Goal: Task Accomplishment & Management: Use online tool/utility

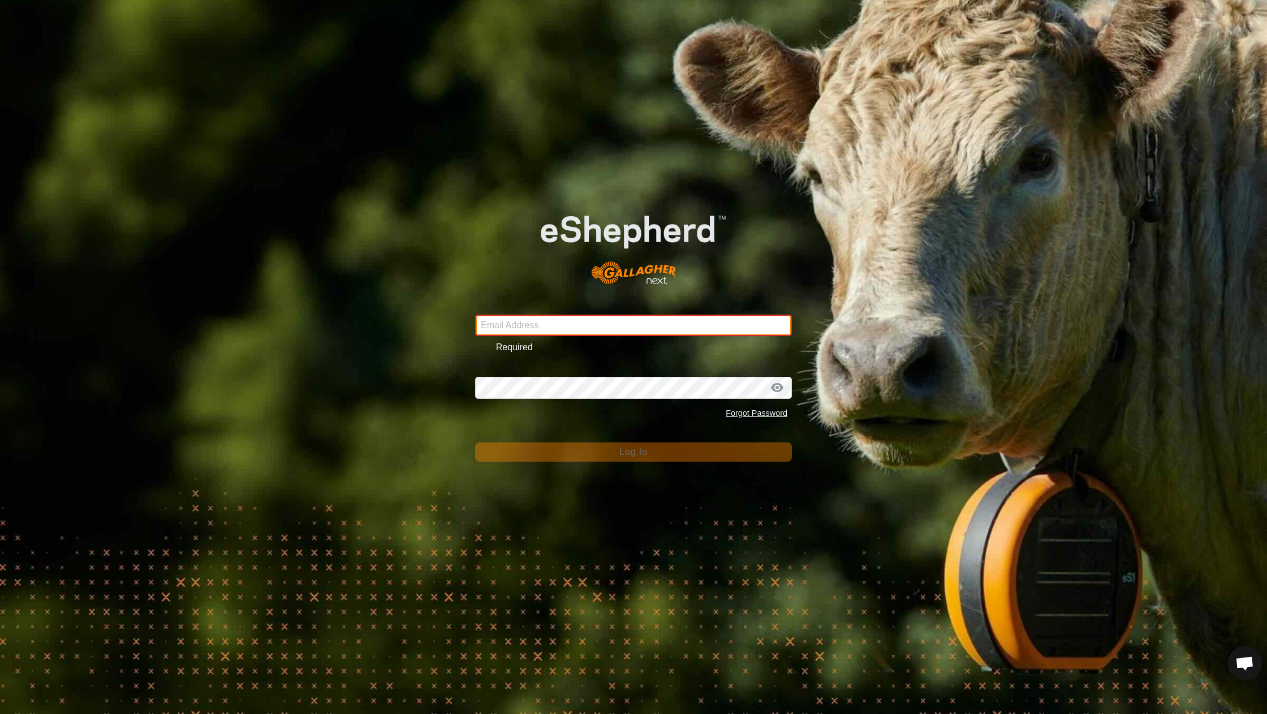
type input "[EMAIL_ADDRESS][DOMAIN_NAME]"
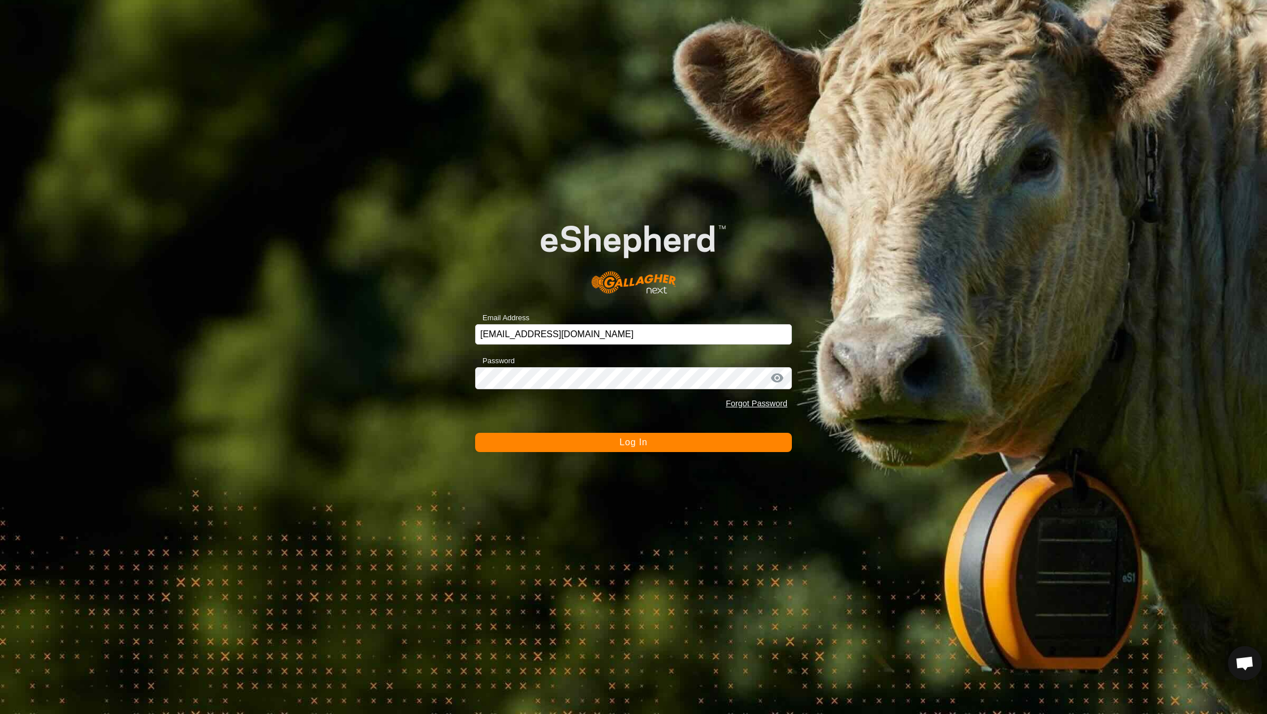
click at [560, 441] on button "Log In" at bounding box center [633, 442] width 317 height 19
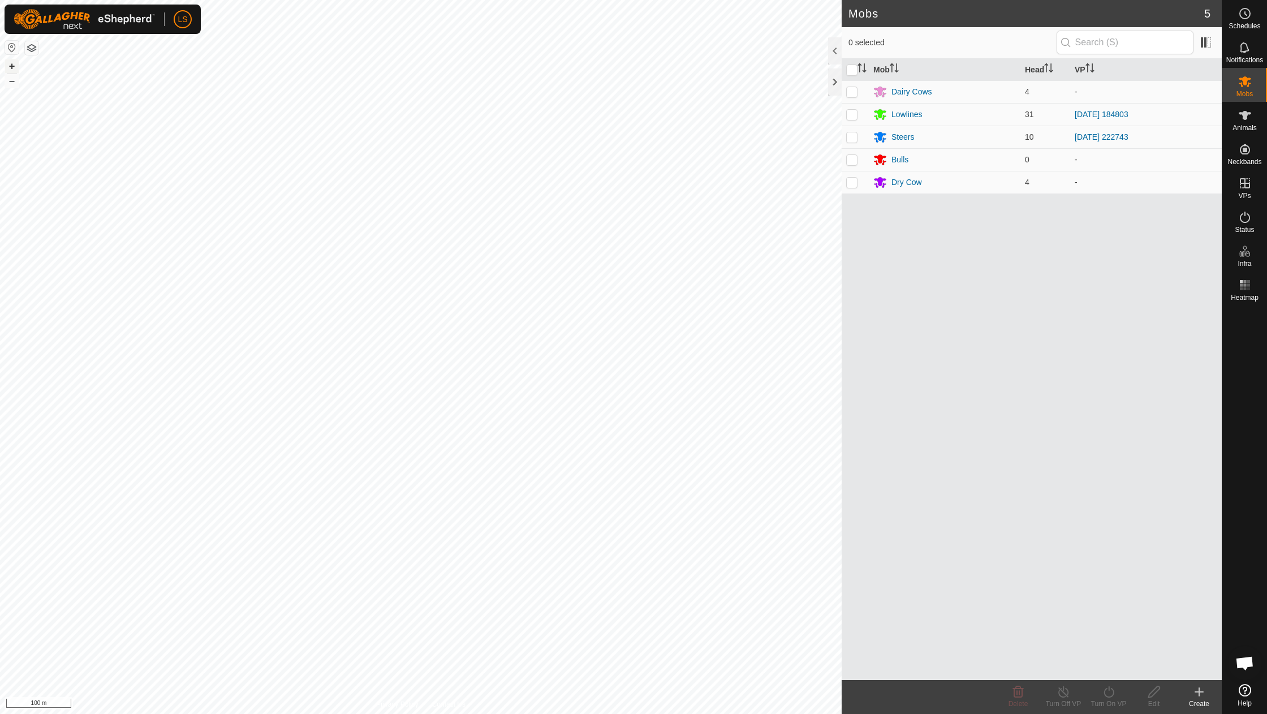
click at [15, 62] on button "+" at bounding box center [12, 66] width 14 height 14
click at [1175, 184] on span "In Rotation" at bounding box center [1154, 183] width 44 height 14
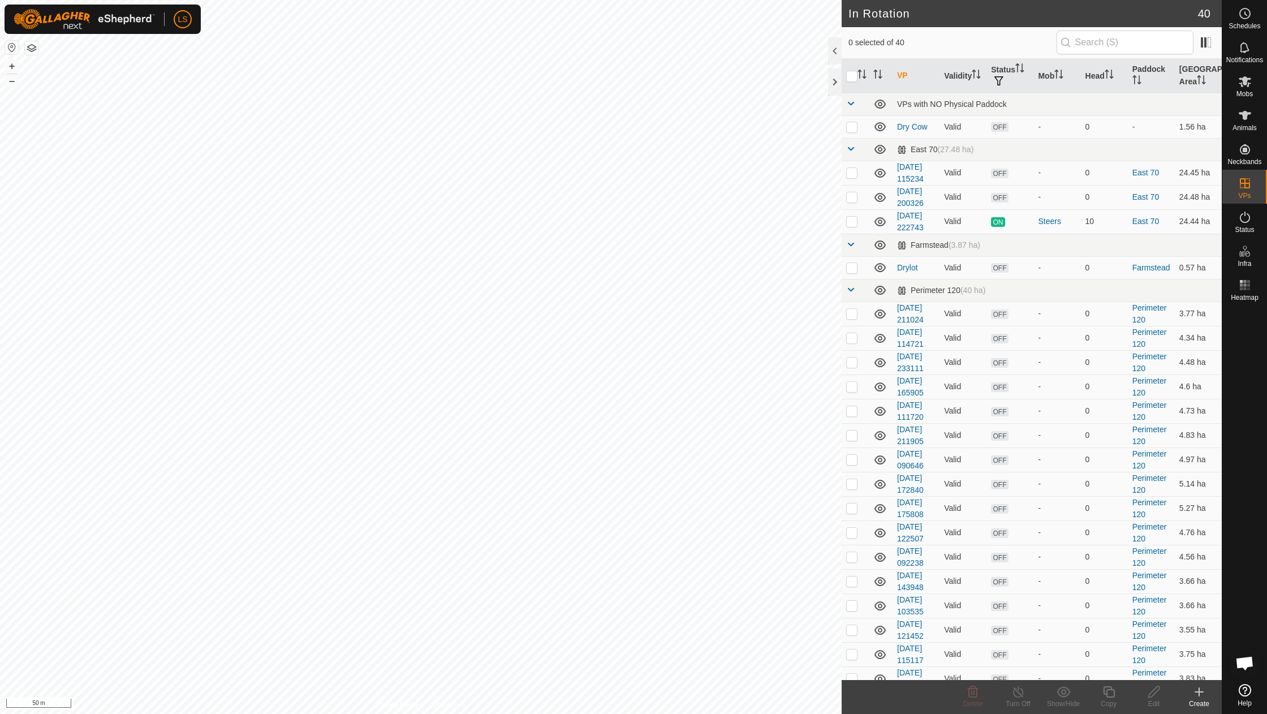
click at [1202, 698] on icon at bounding box center [1200, 692] width 14 height 14
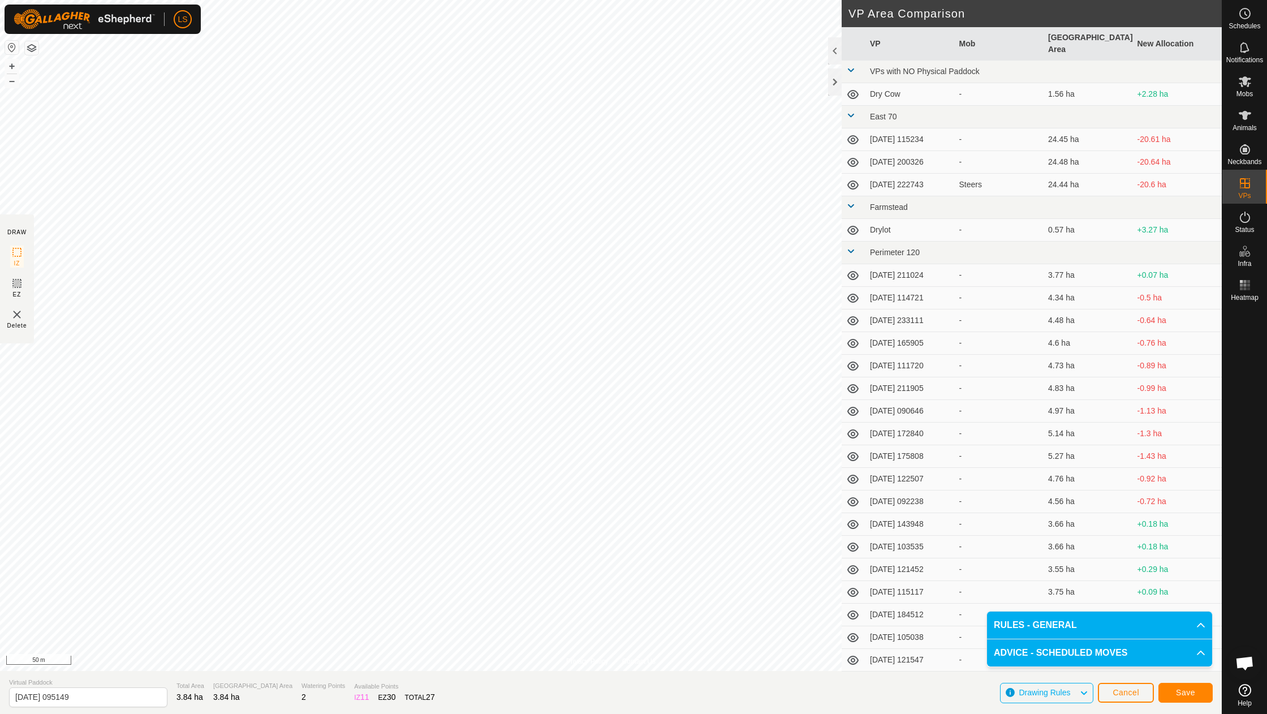
click at [1193, 694] on span "Save" at bounding box center [1185, 692] width 19 height 9
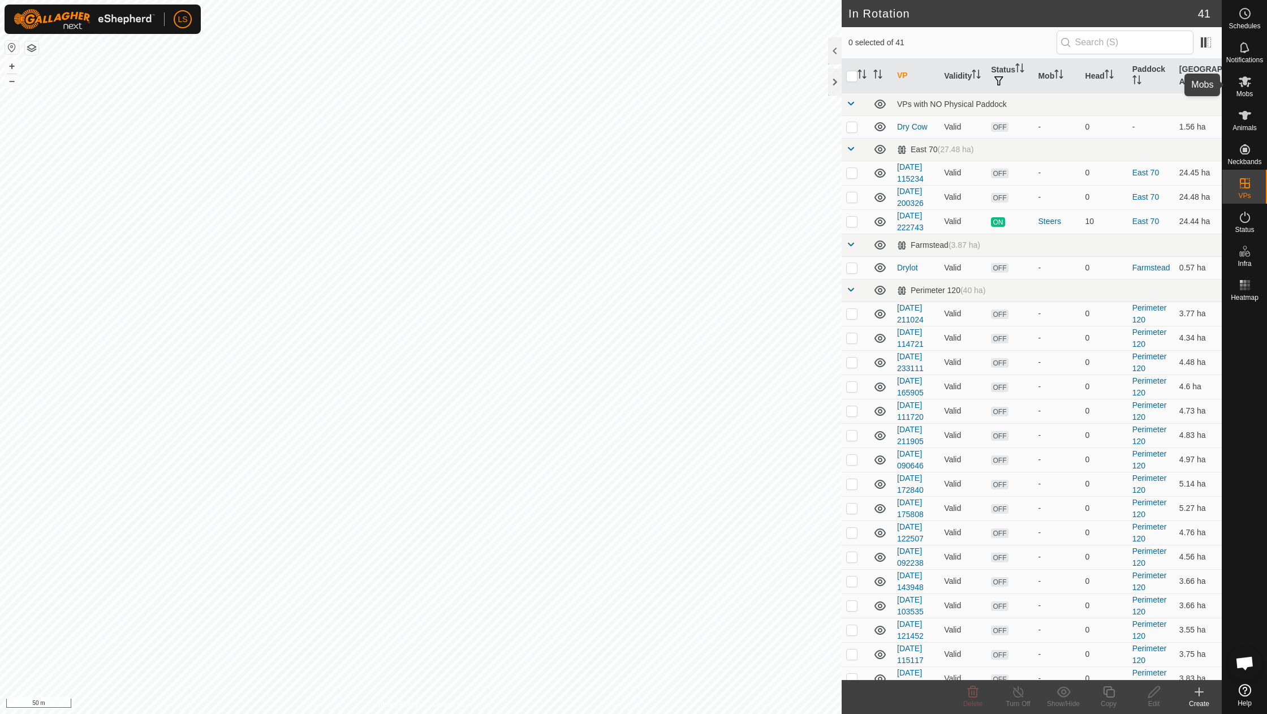
click at [1250, 81] on icon at bounding box center [1245, 82] width 14 height 14
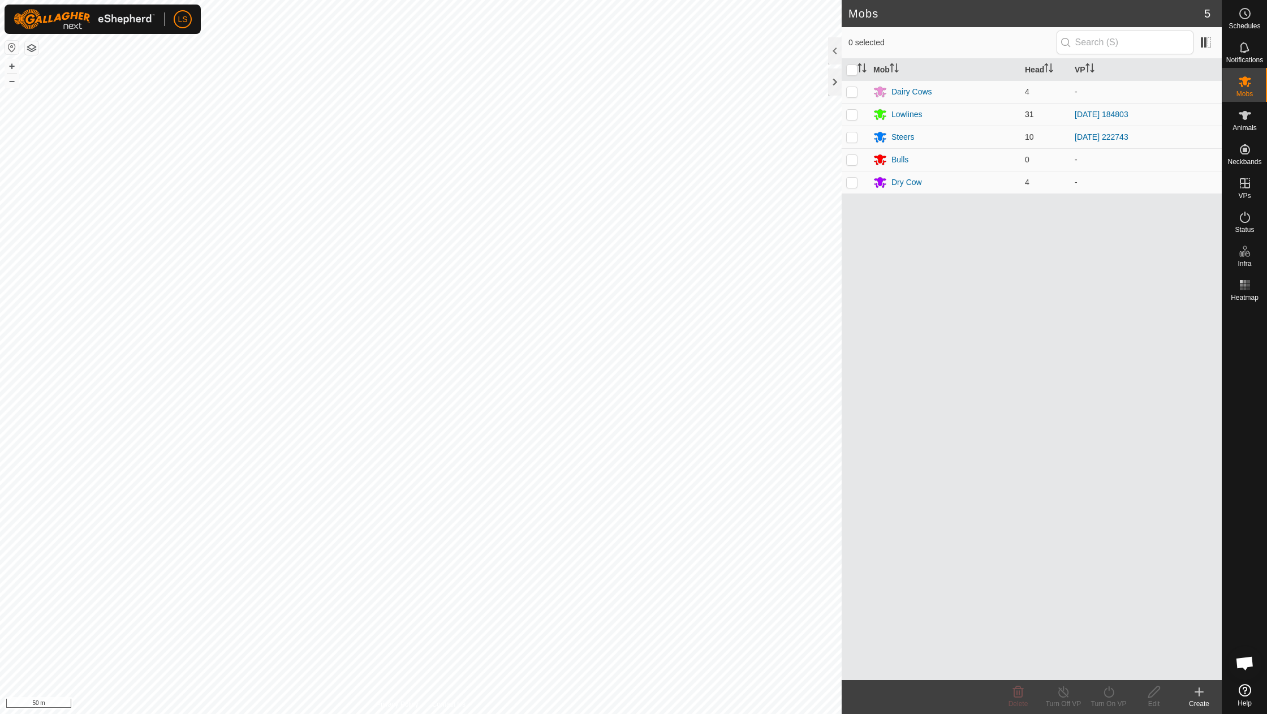
click at [851, 114] on p-checkbox at bounding box center [851, 114] width 11 height 9
checkbox input "true"
click at [1103, 695] on icon at bounding box center [1109, 692] width 14 height 14
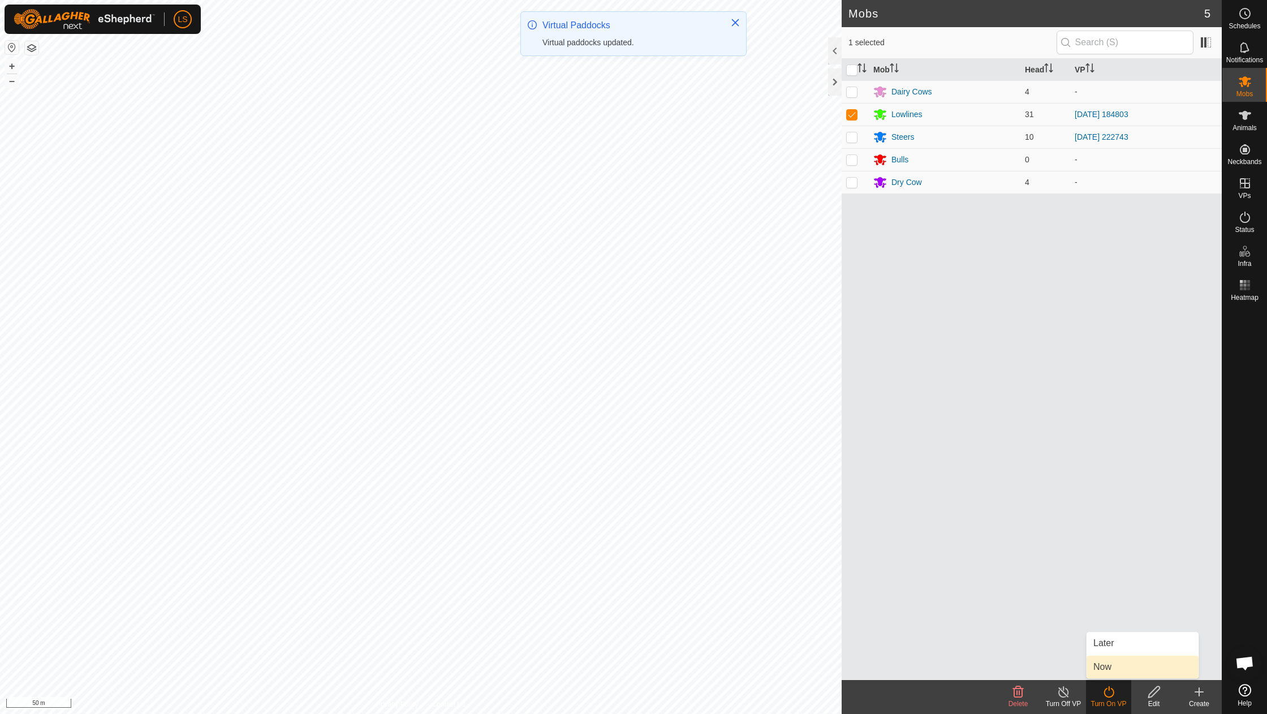
click at [1112, 670] on link "Now" at bounding box center [1143, 667] width 112 height 23
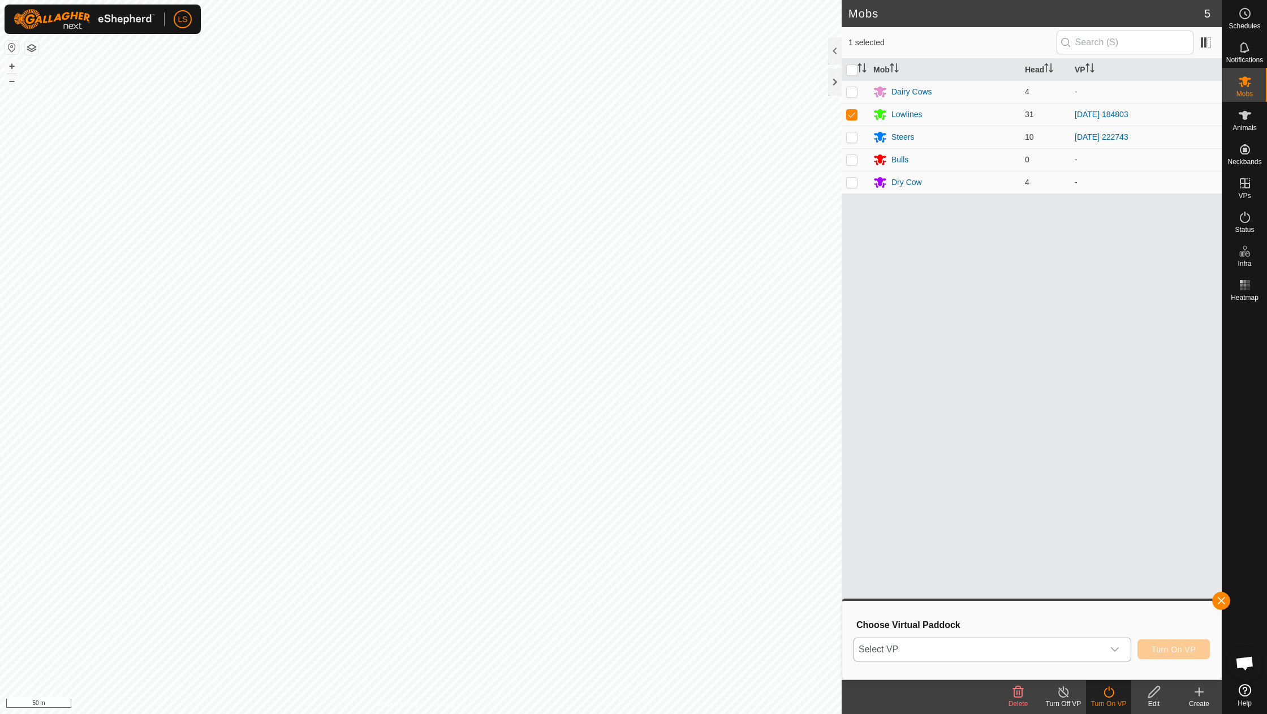
click at [1118, 648] on icon "dropdown trigger" at bounding box center [1115, 649] width 9 height 9
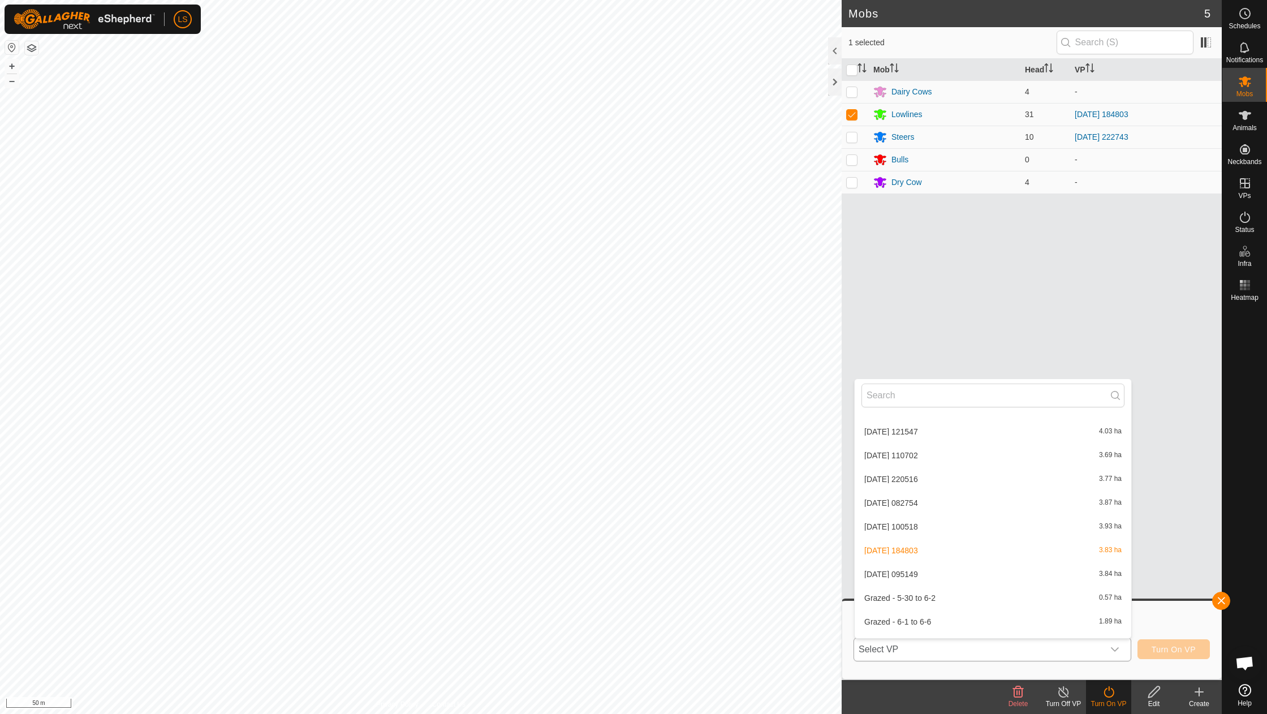
scroll to position [620, 0]
click at [897, 562] on li "[DATE] 095149 3.84 ha" at bounding box center [993, 572] width 277 height 23
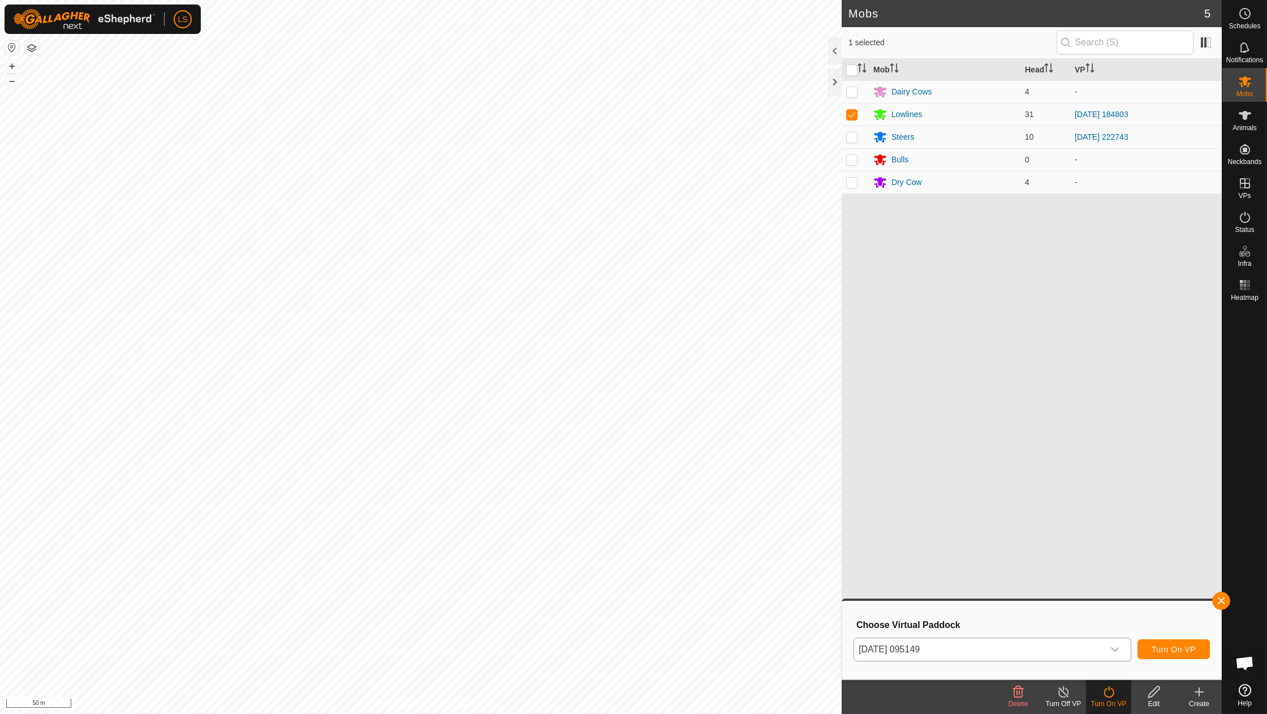
click at [1177, 652] on span "Turn On VP" at bounding box center [1174, 649] width 44 height 9
